Goal: Find specific page/section: Find specific page/section

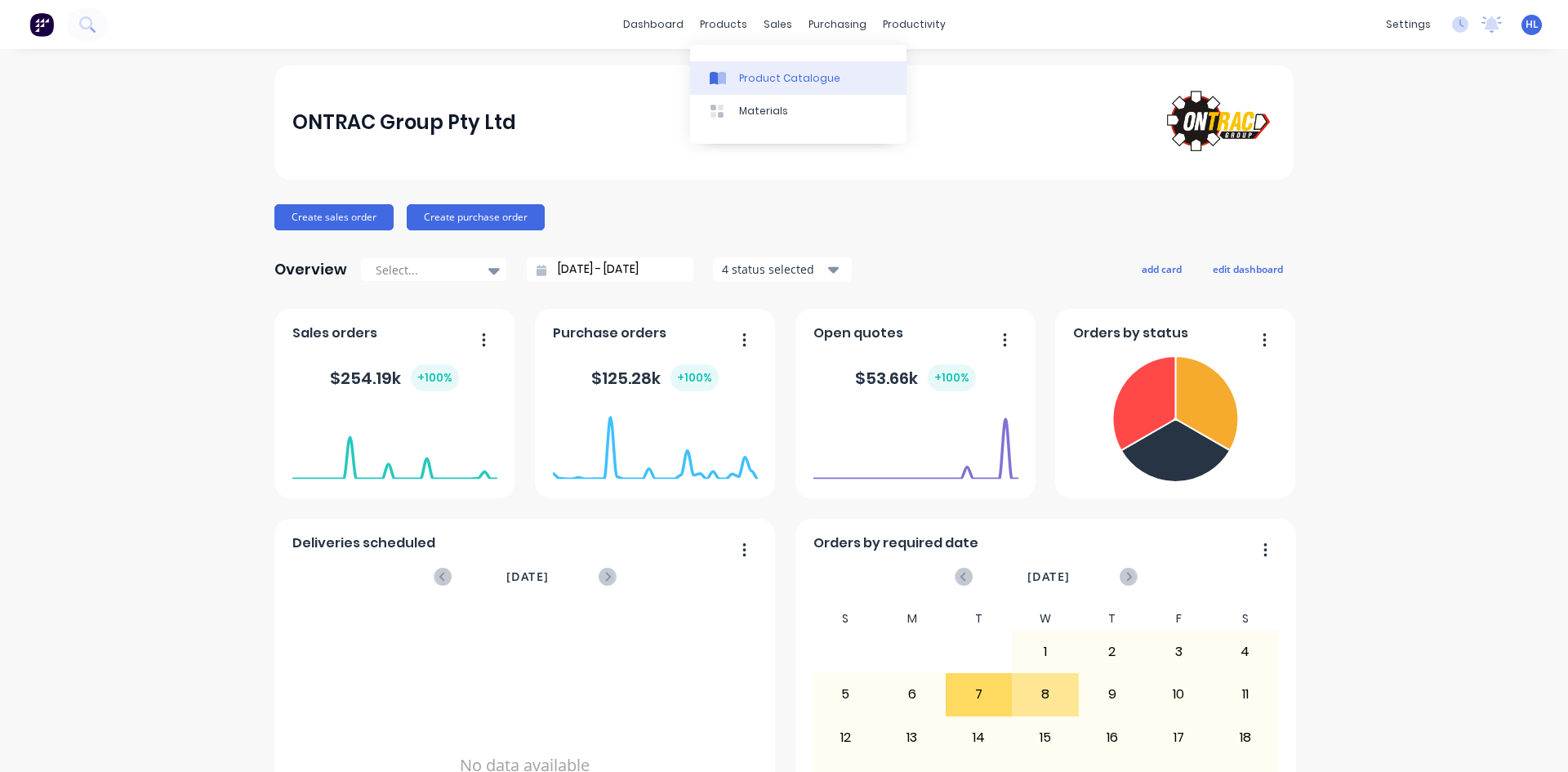
click at [731, 76] on div at bounding box center [722, 77] width 24 height 15
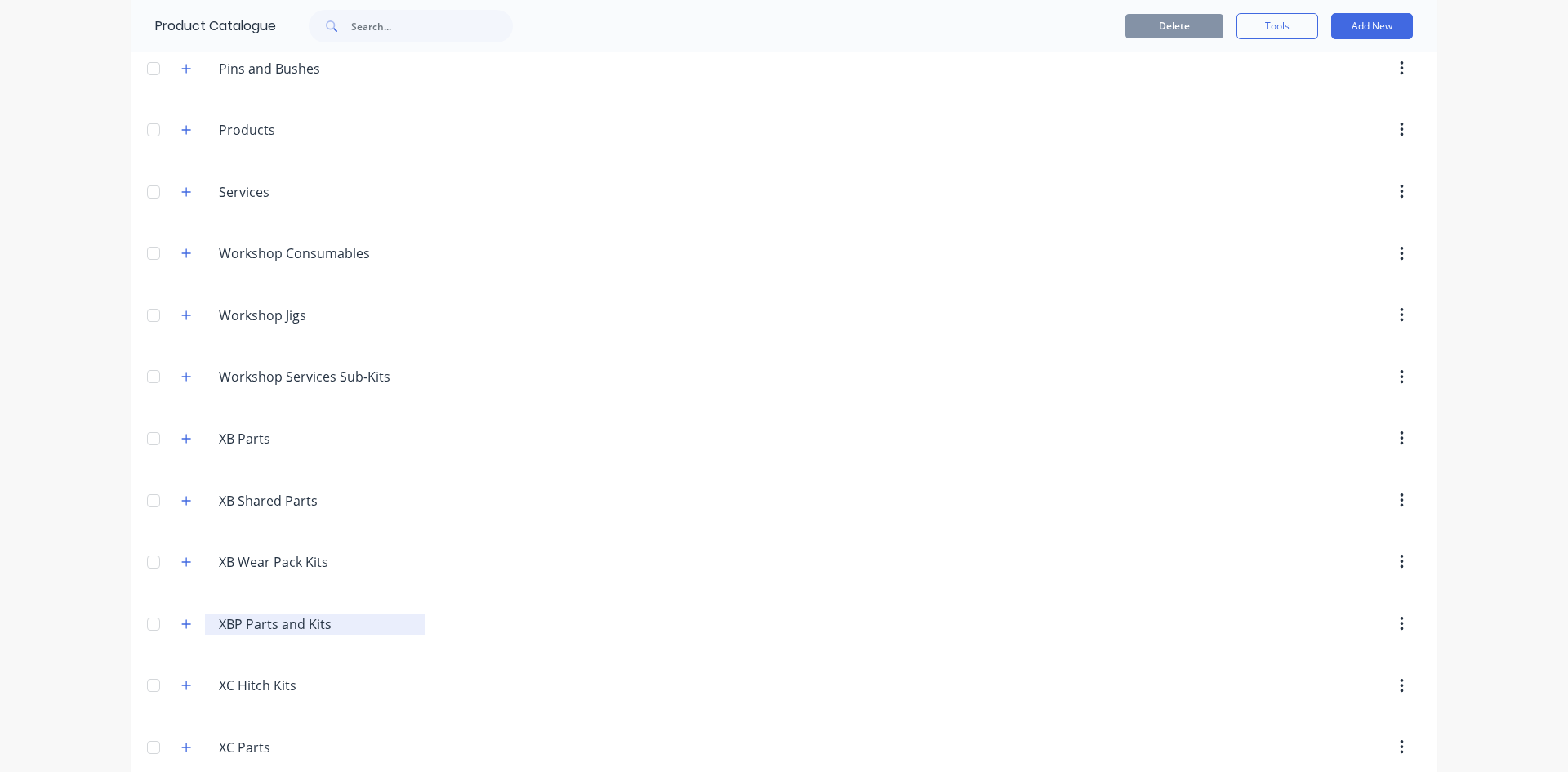
scroll to position [654, 0]
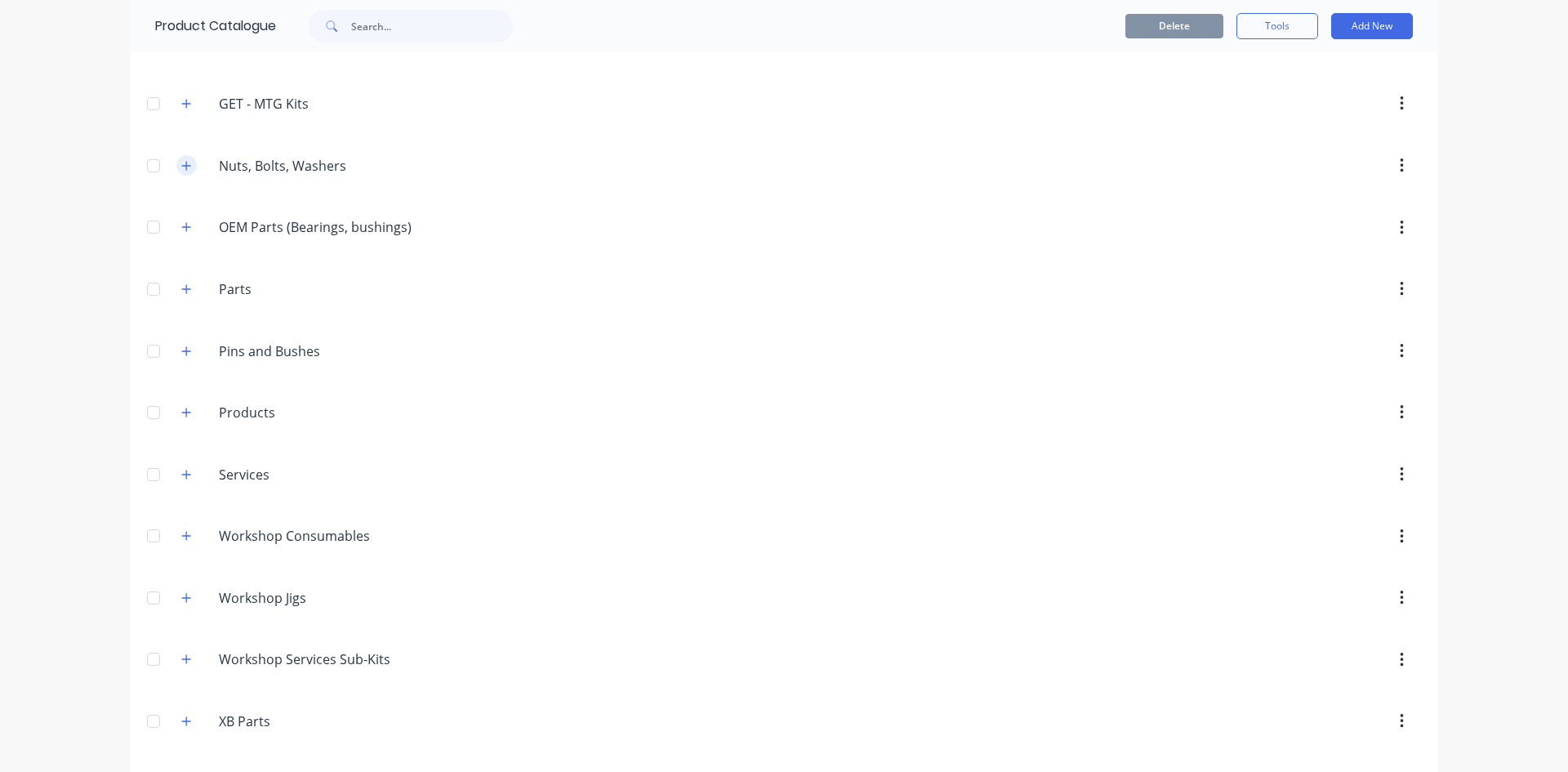
click at [184, 164] on icon "button" at bounding box center [186, 166] width 10 height 12
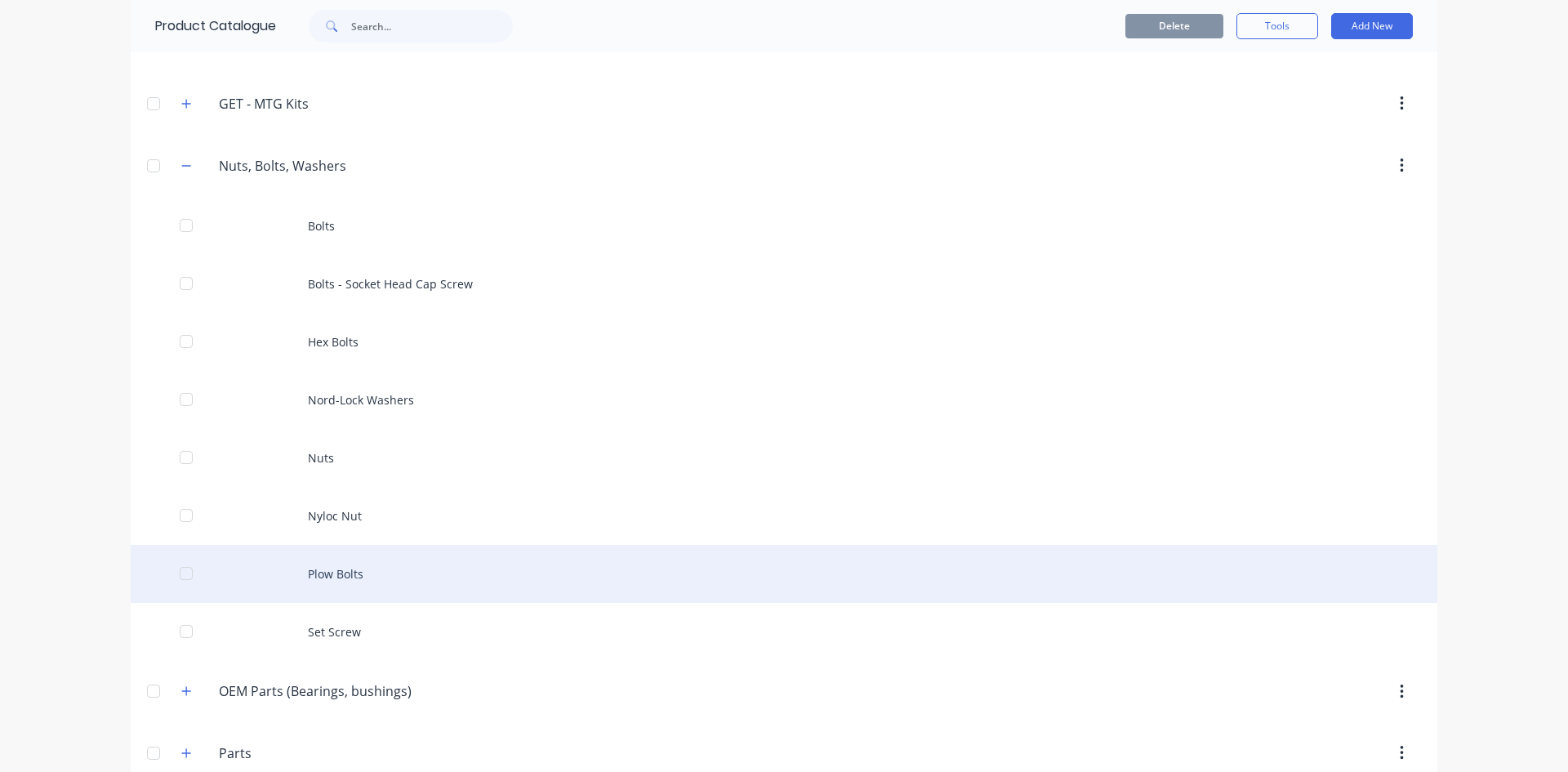
click at [395, 590] on div "Plow Bolts" at bounding box center [784, 574] width 1307 height 58
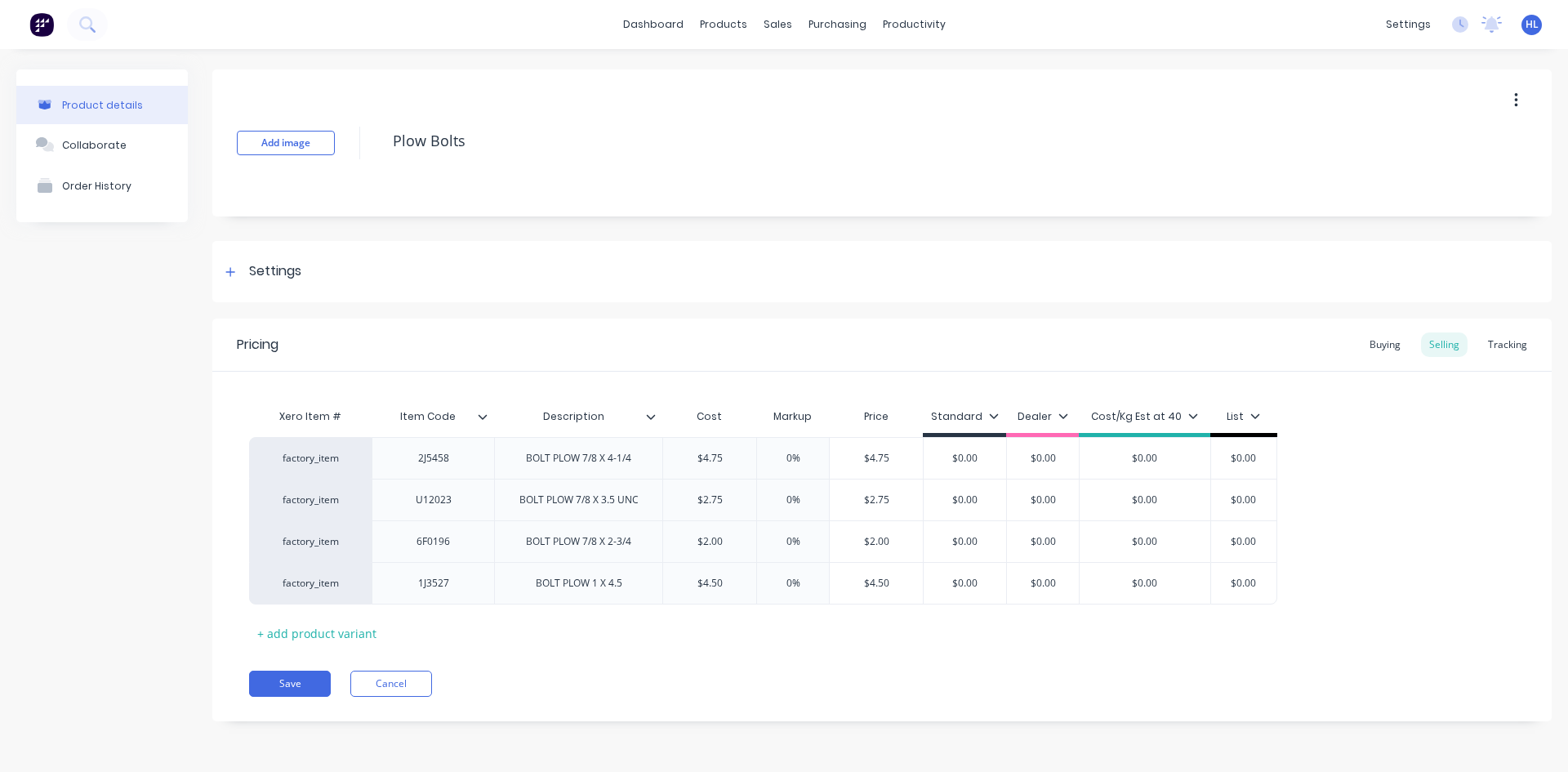
type textarea "x"
click at [1376, 346] on div "Buying" at bounding box center [1385, 344] width 47 height 24
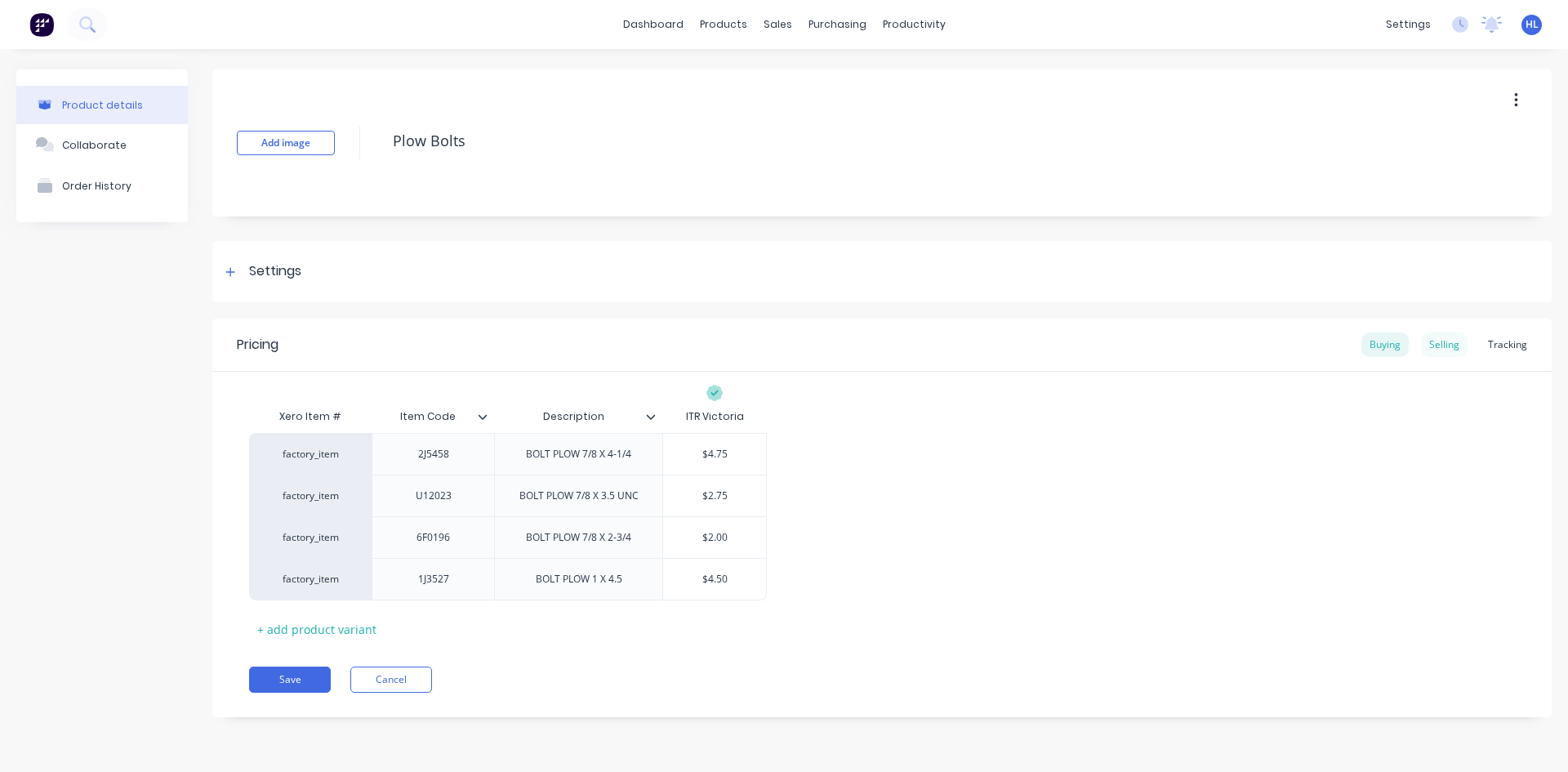
click at [1441, 345] on div "Selling" at bounding box center [1444, 344] width 46 height 24
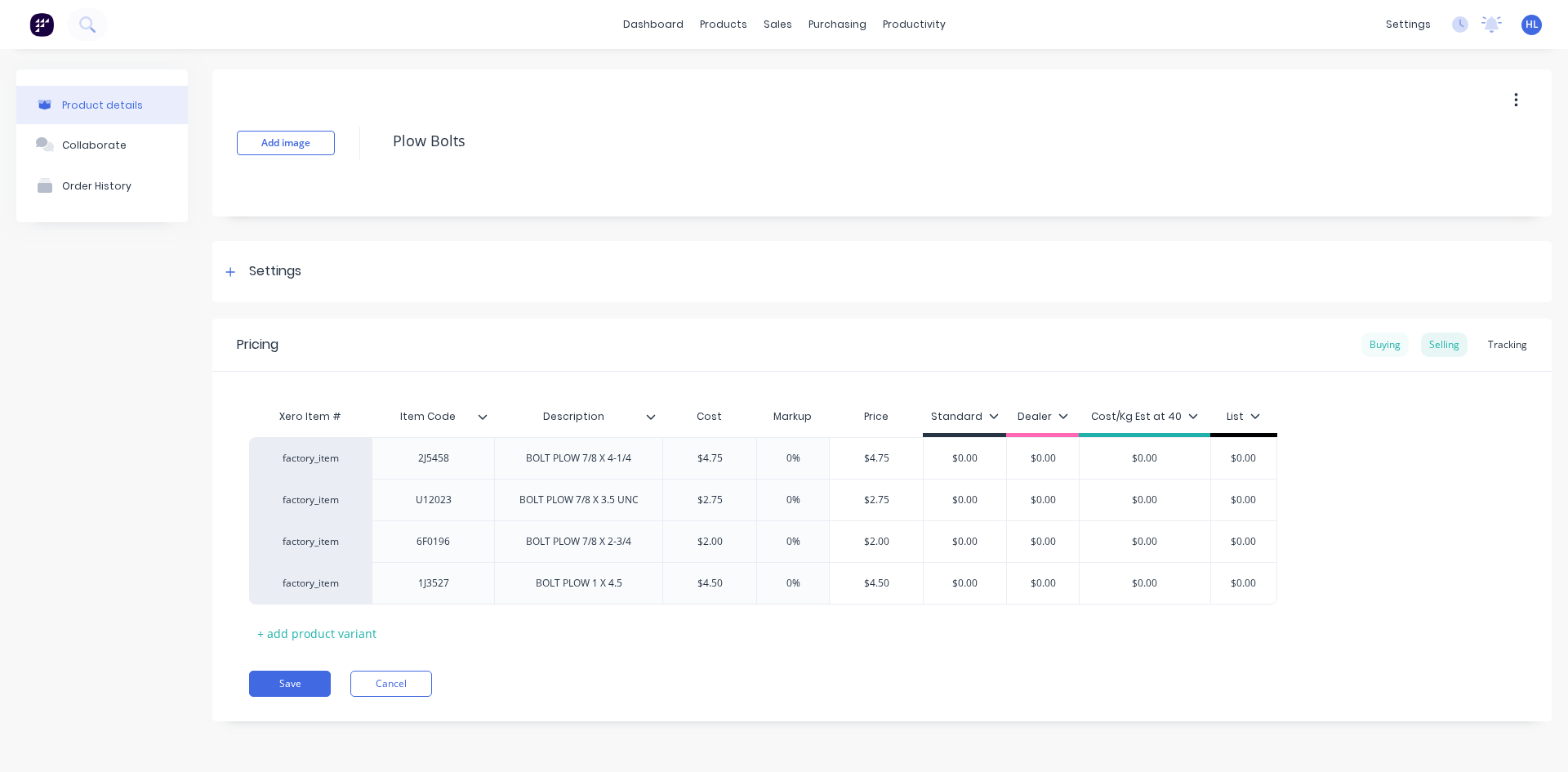
click at [1394, 341] on div "Buying" at bounding box center [1385, 344] width 47 height 24
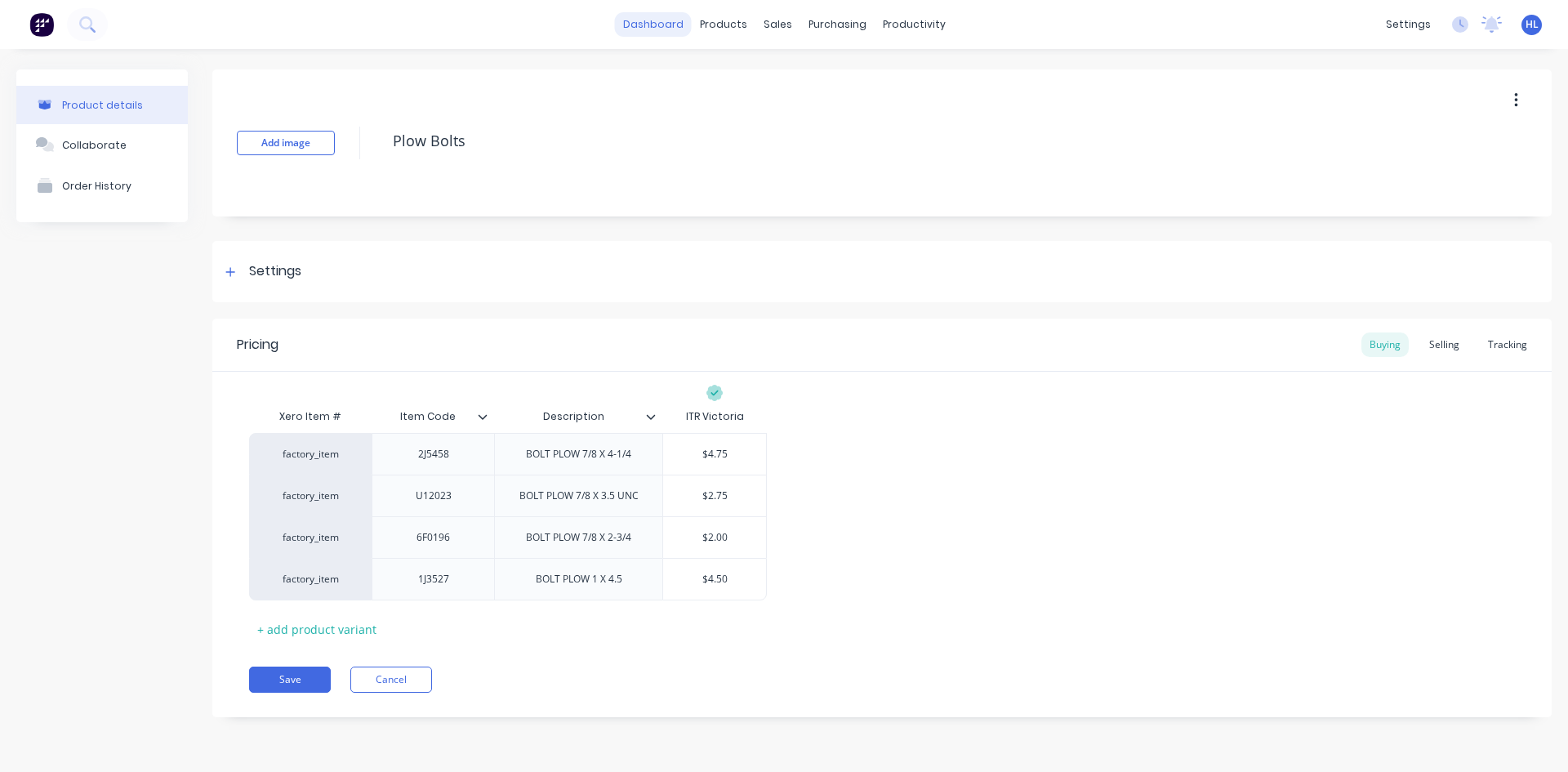
click at [686, 26] on link "dashboard" at bounding box center [653, 24] width 76 height 24
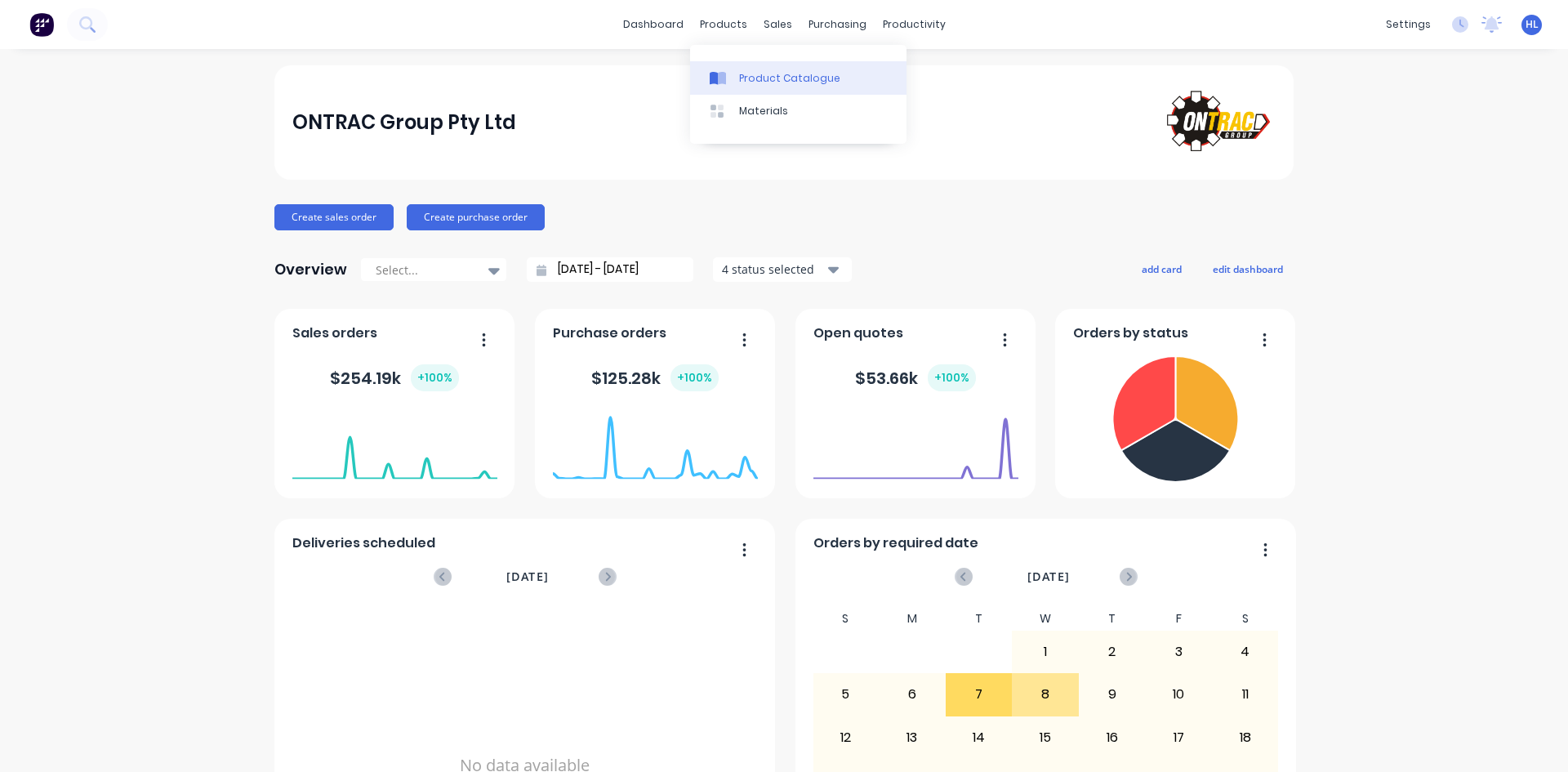
click at [729, 74] on div at bounding box center [722, 77] width 24 height 15
